Goal: Transaction & Acquisition: Book appointment/travel/reservation

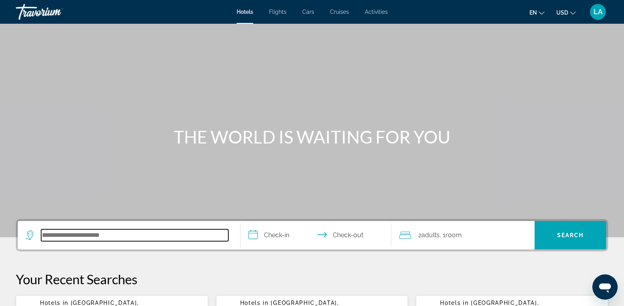
click at [115, 238] on input "Search hotel destination" at bounding box center [134, 235] width 187 height 12
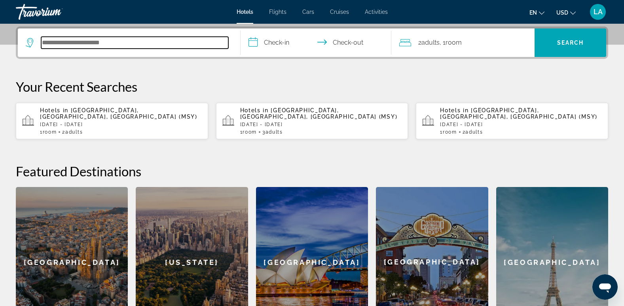
scroll to position [193, 0]
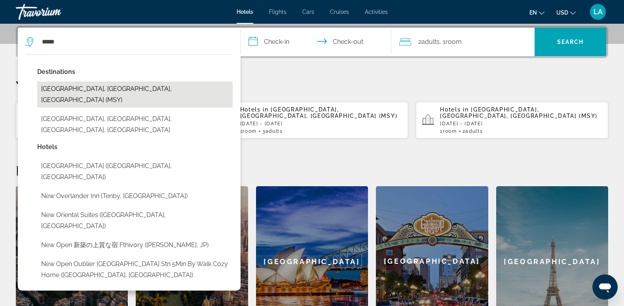
click at [93, 89] on button "[GEOGRAPHIC_DATA], [GEOGRAPHIC_DATA], [GEOGRAPHIC_DATA] (MSY)" at bounding box center [134, 94] width 195 height 26
type input "**********"
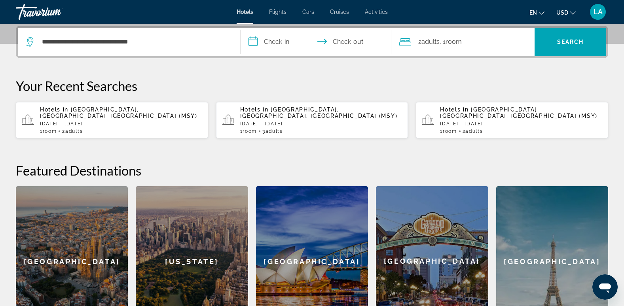
click at [274, 43] on input "**********" at bounding box center [317, 43] width 154 height 31
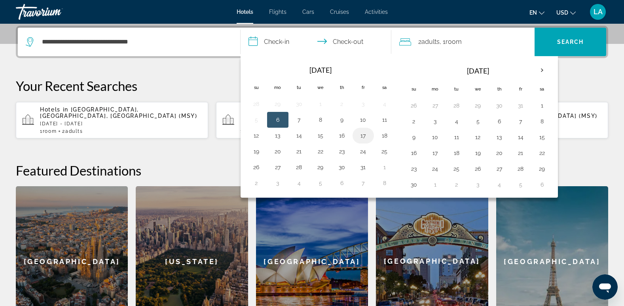
click at [366, 138] on button "17" at bounding box center [363, 135] width 13 height 11
click at [256, 153] on button "19" at bounding box center [256, 151] width 13 height 11
type input "**********"
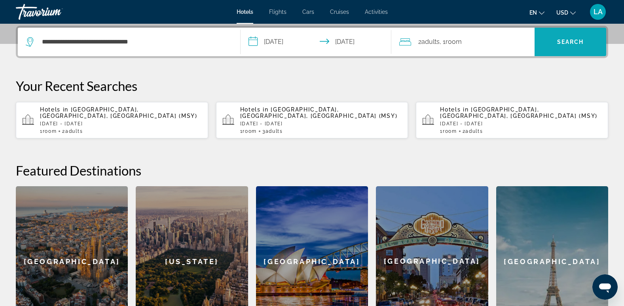
click at [569, 40] on span "Search" at bounding box center [570, 42] width 27 height 6
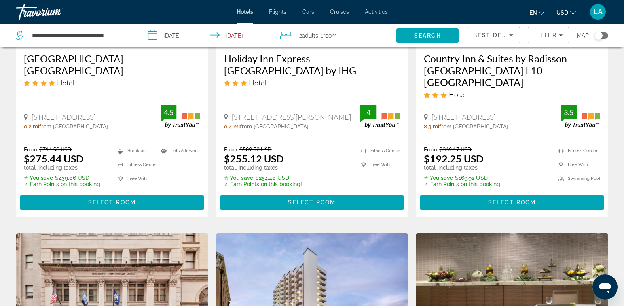
scroll to position [277, 0]
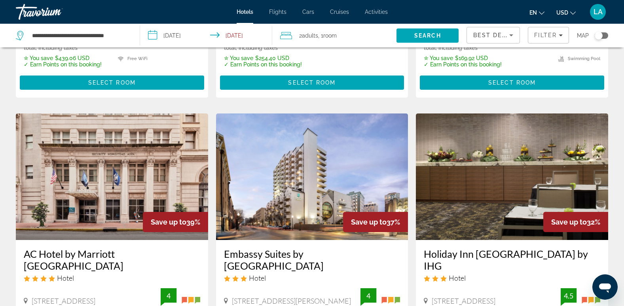
click at [511, 34] on icon "Sort by" at bounding box center [511, 35] width 4 height 2
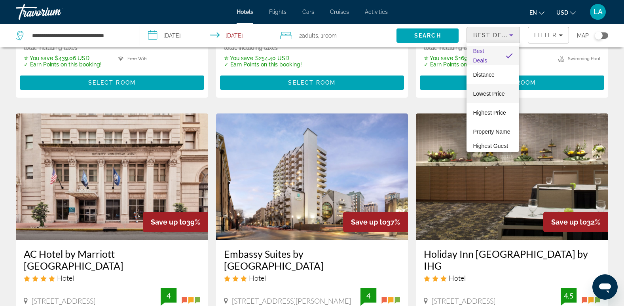
click at [483, 94] on span "Lowest Price" at bounding box center [488, 94] width 32 height 6
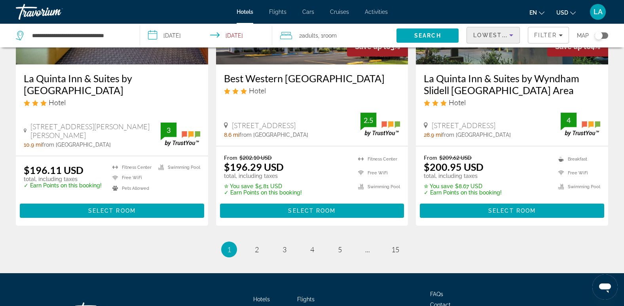
scroll to position [1028, 0]
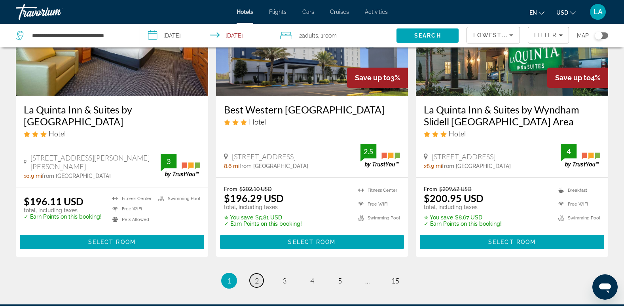
click at [257, 276] on span "2" at bounding box center [257, 280] width 4 height 9
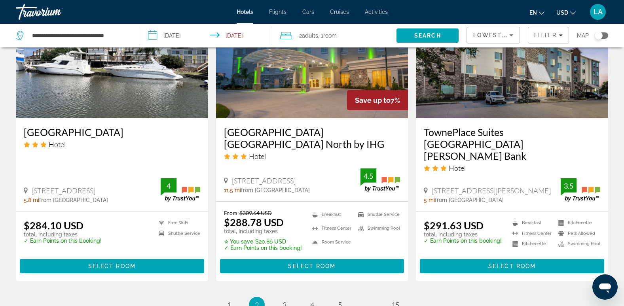
scroll to position [1107, 0]
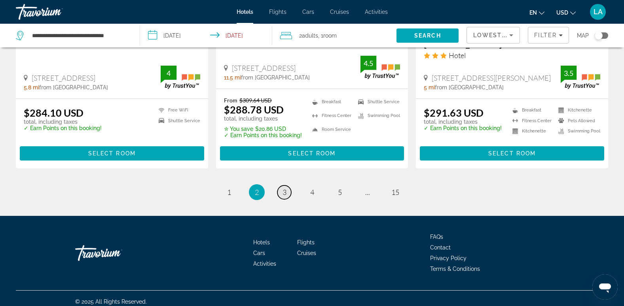
click at [284, 190] on span "3" at bounding box center [284, 192] width 4 height 9
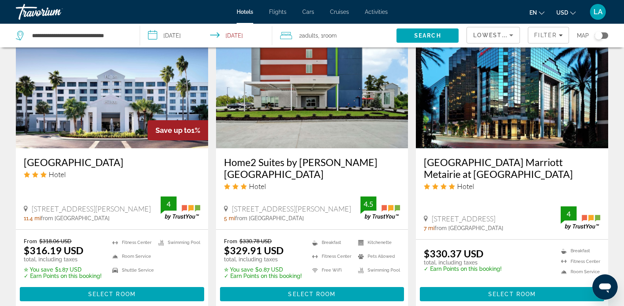
scroll to position [751, 0]
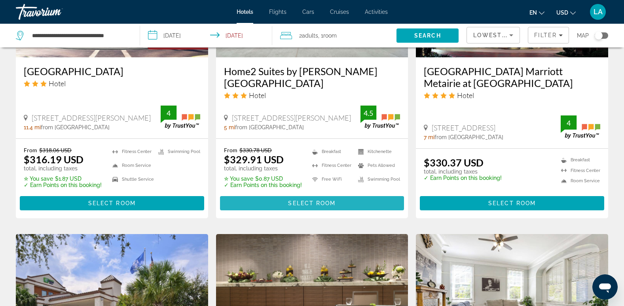
click at [308, 206] on span "Select Room" at bounding box center [311, 203] width 47 height 6
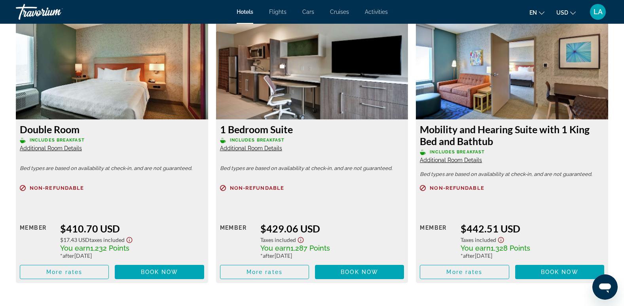
scroll to position [3084, 0]
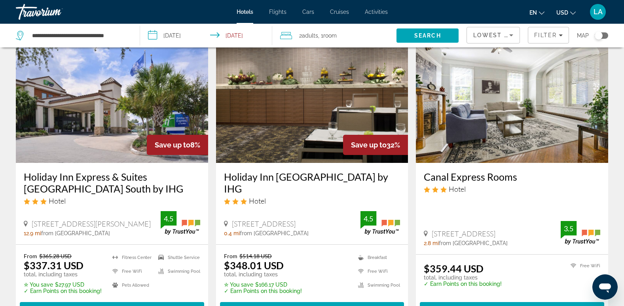
scroll to position [1107, 0]
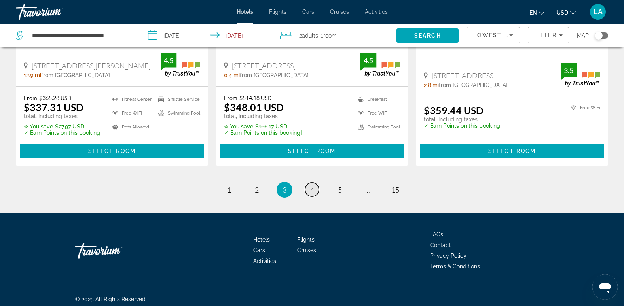
click at [315, 193] on link "page 4" at bounding box center [312, 190] width 14 height 14
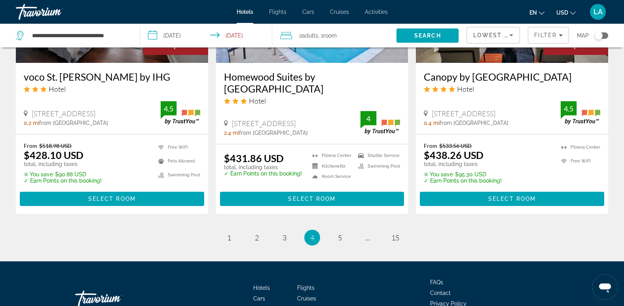
scroll to position [1053, 0]
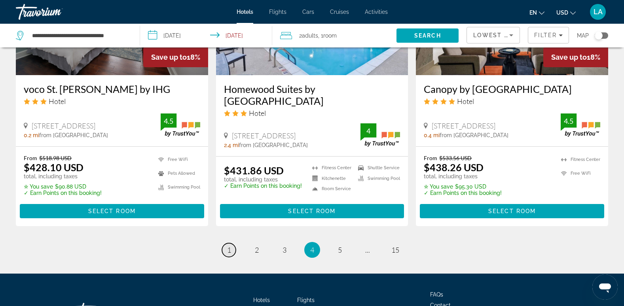
click at [231, 243] on link "page 1" at bounding box center [229, 250] width 14 height 14
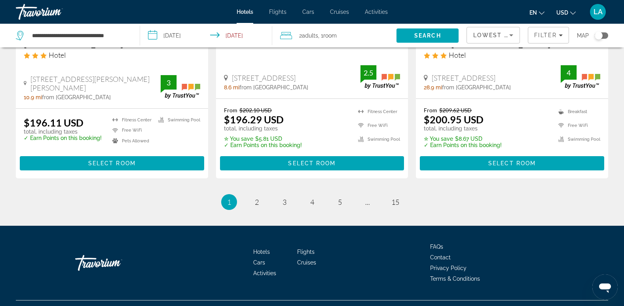
scroll to position [1107, 0]
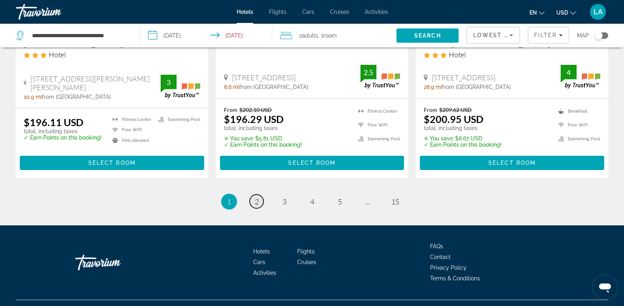
click at [255, 197] on span "2" at bounding box center [257, 201] width 4 height 9
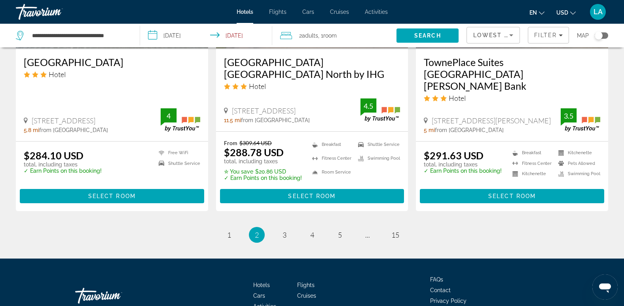
scroll to position [1107, 0]
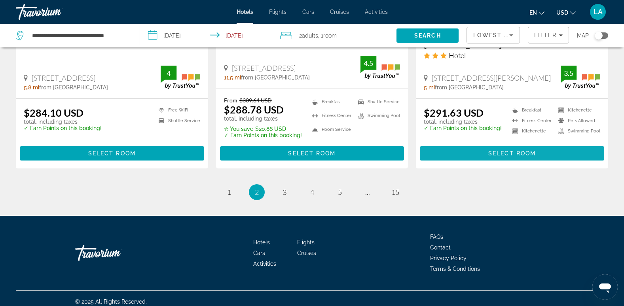
click at [517, 153] on span "Select Room" at bounding box center [511, 153] width 47 height 6
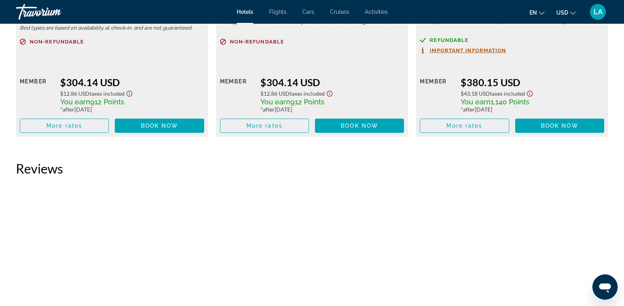
scroll to position [1502, 0]
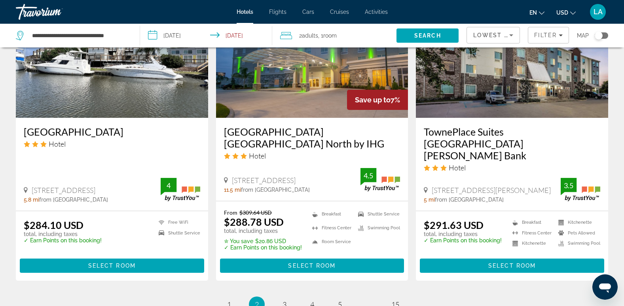
scroll to position [1107, 0]
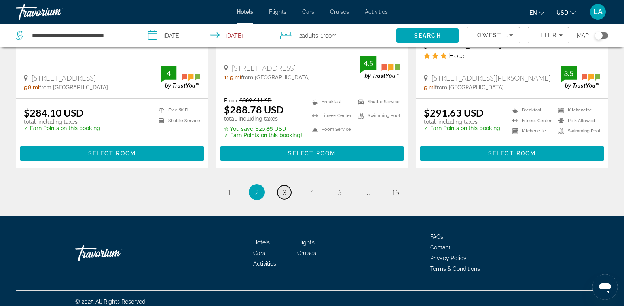
click at [281, 190] on link "page 3" at bounding box center [284, 192] width 14 height 14
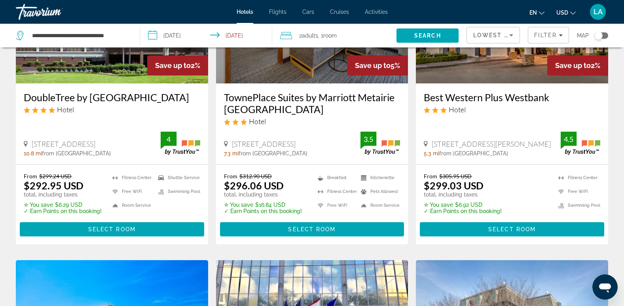
scroll to position [119, 0]
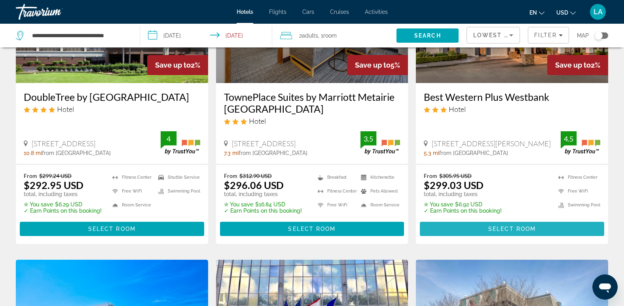
click at [523, 223] on span "Main content" at bounding box center [511, 228] width 184 height 19
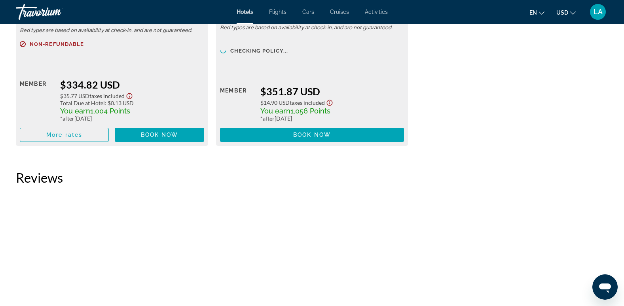
scroll to position [2610, 0]
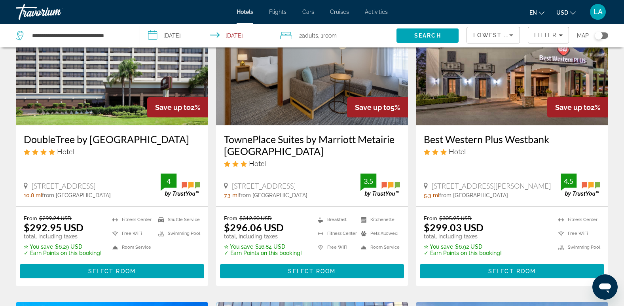
scroll to position [79, 0]
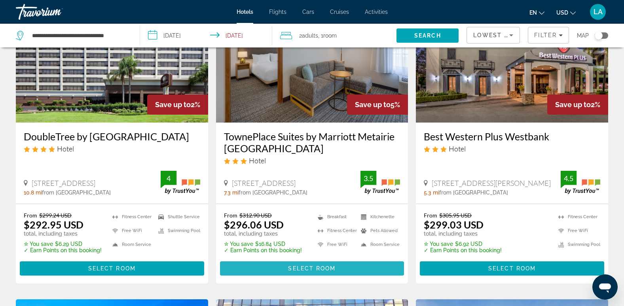
click at [313, 269] on span "Select Room" at bounding box center [311, 268] width 47 height 6
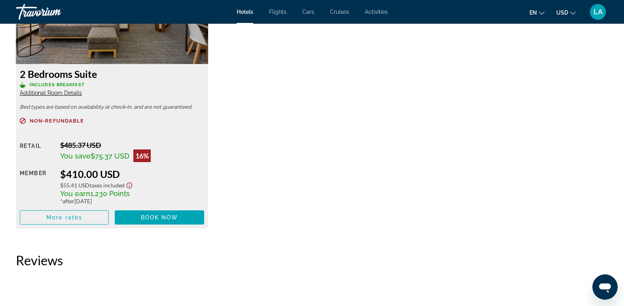
scroll to position [1899, 0]
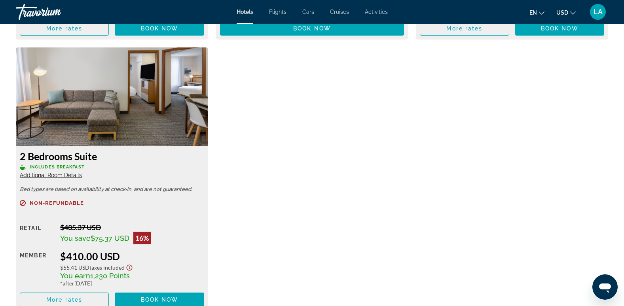
click at [53, 175] on span "Additional Room Details" at bounding box center [51, 175] width 62 height 6
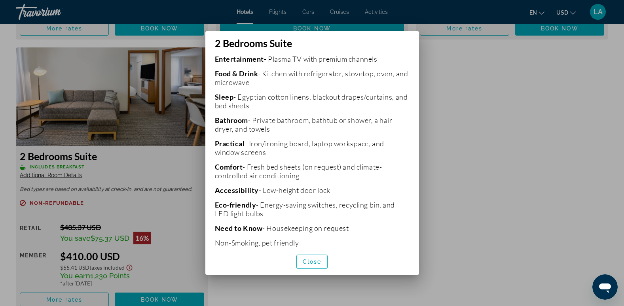
scroll to position [226, 0]
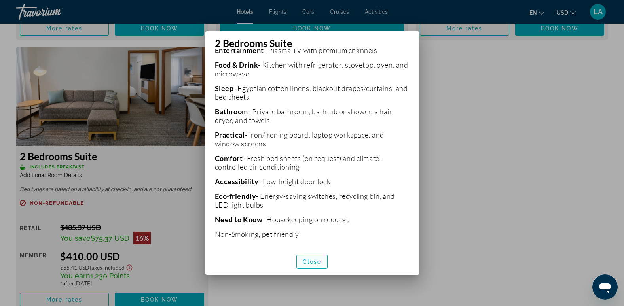
click at [312, 263] on span "Close" at bounding box center [311, 262] width 19 height 6
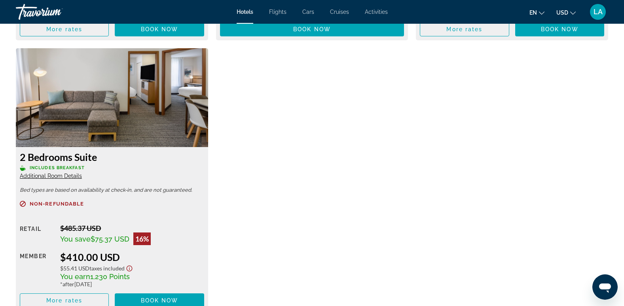
scroll to position [1978, 0]
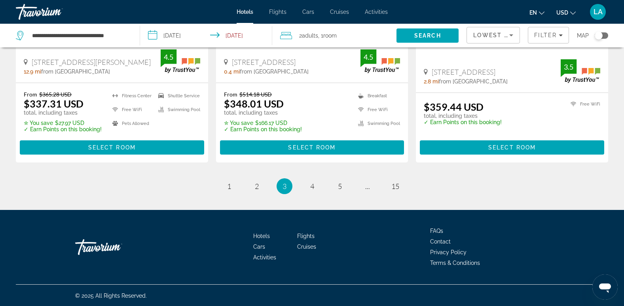
scroll to position [1112, 0]
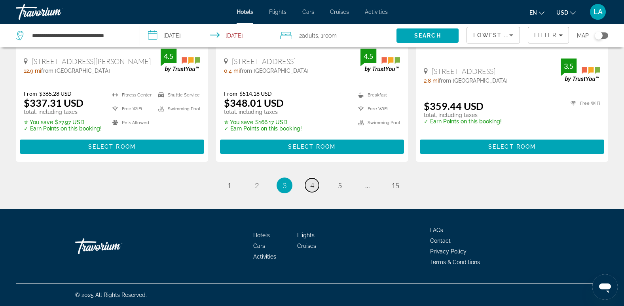
click at [310, 187] on span "4" at bounding box center [312, 185] width 4 height 9
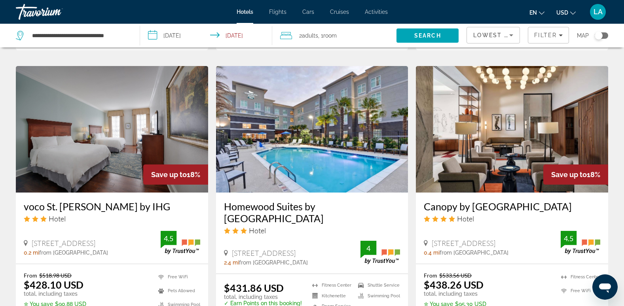
scroll to position [949, 0]
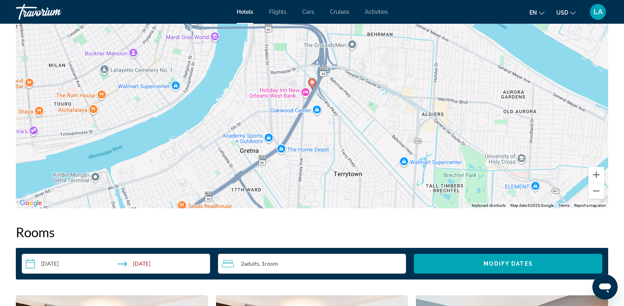
scroll to position [751, 0]
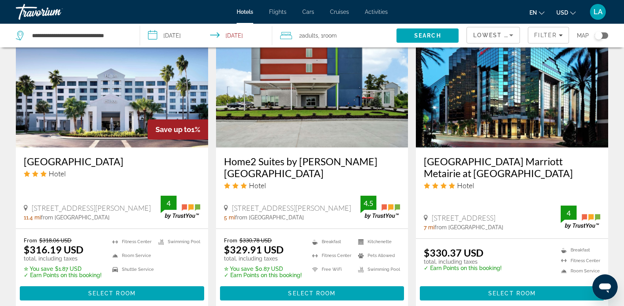
scroll to position [672, 0]
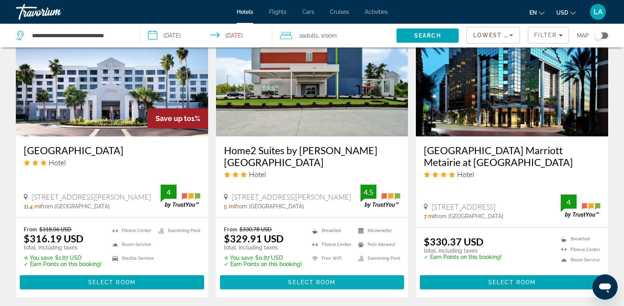
click at [325, 282] on span "Select Room" at bounding box center [311, 282] width 47 height 6
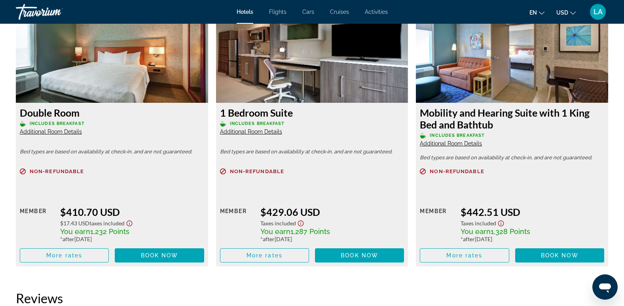
scroll to position [3005, 0]
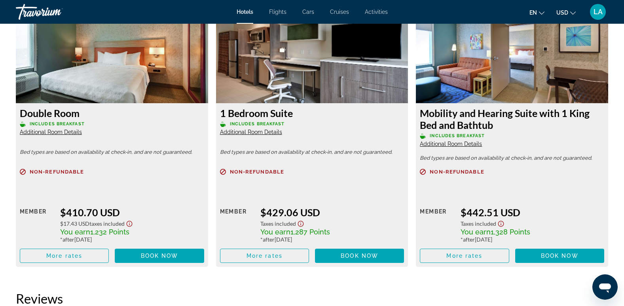
click at [253, 133] on span "Additional Room Details" at bounding box center [251, 132] width 62 height 6
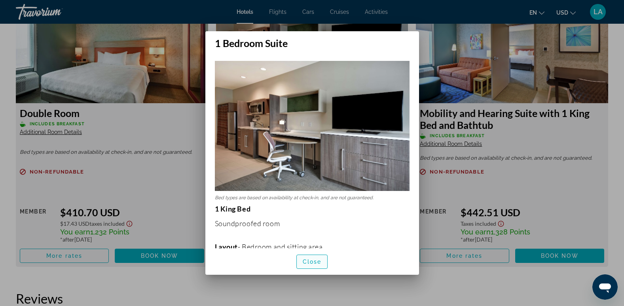
click at [310, 266] on span "button" at bounding box center [312, 261] width 31 height 19
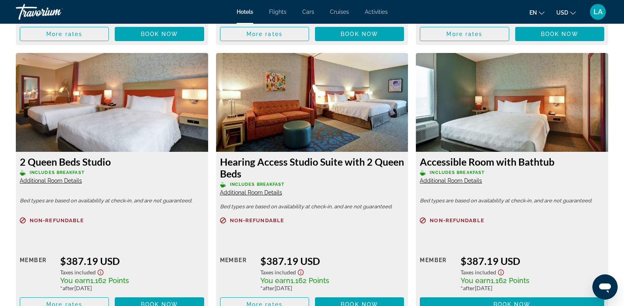
scroll to position [2411, 0]
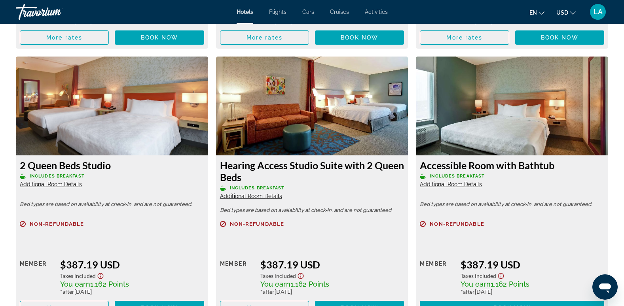
click at [50, 184] on span "Additional Room Details" at bounding box center [51, 184] width 62 height 6
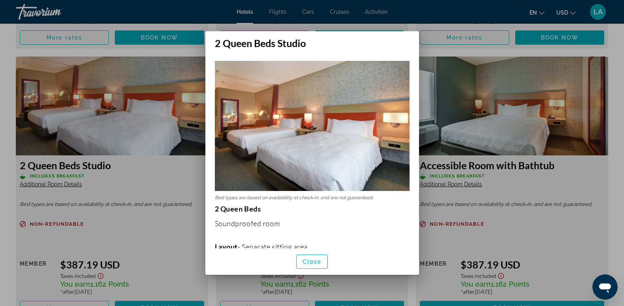
scroll to position [0, 0]
click at [490, 53] on div at bounding box center [312, 153] width 624 height 306
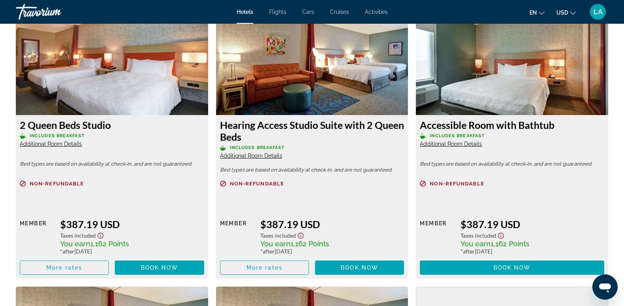
scroll to position [2451, 0]
